Goal: Task Accomplishment & Management: Manage account settings

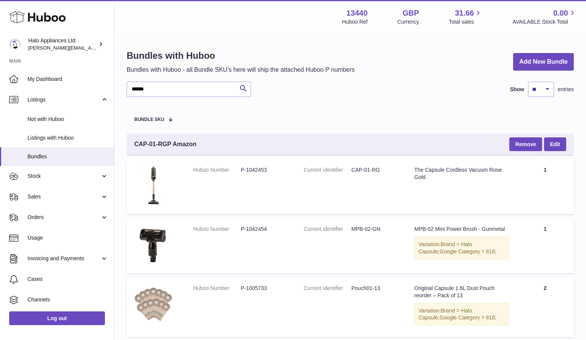
scroll to position [30, 0]
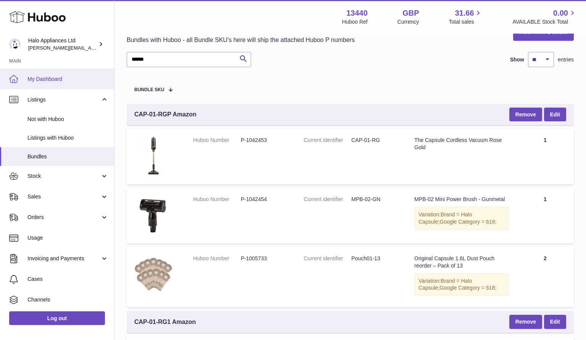
click at [36, 82] on span "My Dashboard" at bounding box center [67, 79] width 81 height 7
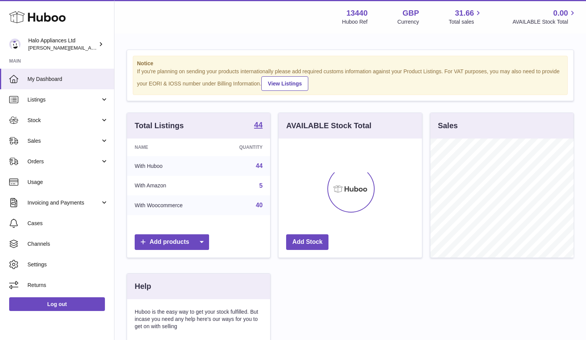
scroll to position [119, 143]
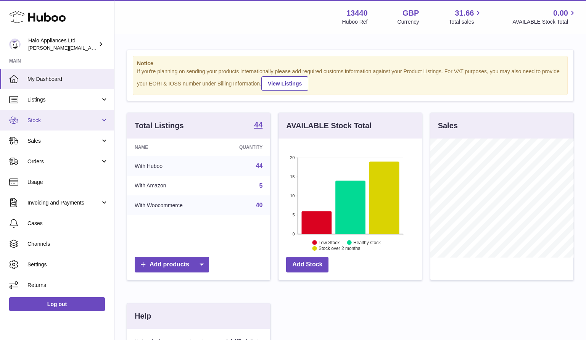
click at [48, 122] on span "Stock" at bounding box center [63, 120] width 73 height 7
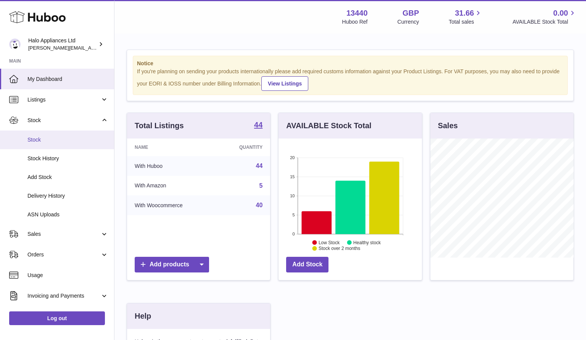
click at [42, 140] on span "Stock" at bounding box center [67, 139] width 81 height 7
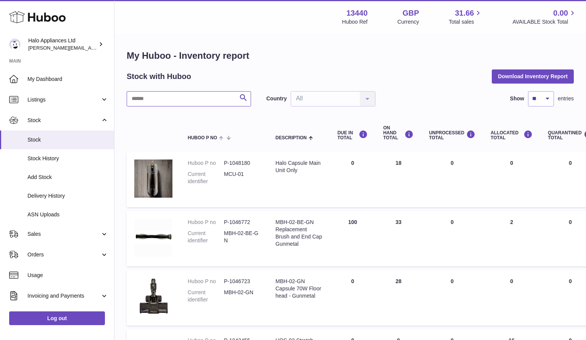
click at [171, 103] on input "text" at bounding box center [189, 98] width 124 height 15
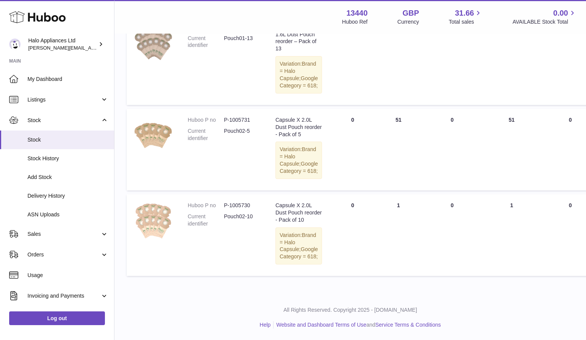
scroll to position [368, 0]
type input "*****"
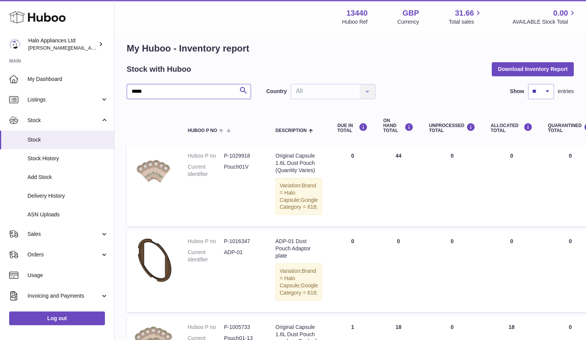
scroll to position [0, 0]
